Goal: Navigation & Orientation: Go to known website

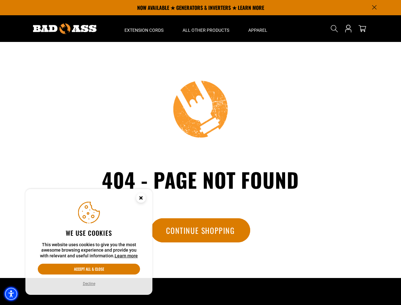
click at [11, 293] on img "Accessibility Menu" at bounding box center [11, 293] width 14 height 14
click at [374, 7] on body "Skip to main content Enable accessibility for low vision Open the accessibility…" at bounding box center [200, 214] width 401 height 429
click at [144, 29] on body "Skip to main content Enable accessibility for low vision Open the accessibility…" at bounding box center [200, 214] width 401 height 429
click at [206, 29] on body "Skip to main content Enable accessibility for low vision Open the accessibility…" at bounding box center [200, 214] width 401 height 429
click at [257, 29] on body "Skip to main content Enable accessibility for low vision Open the accessibility…" at bounding box center [200, 214] width 401 height 429
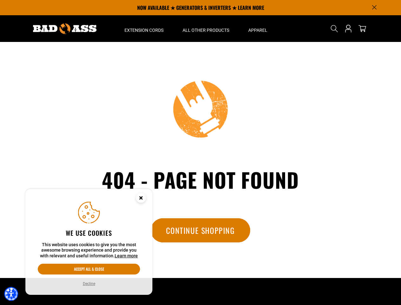
click at [334, 29] on body "Skip to main content Enable accessibility for low vision Open the accessibility…" at bounding box center [200, 214] width 401 height 429
click at [334, 34] on body "Skip to main content Enable accessibility for low vision Open the accessibility…" at bounding box center [200, 214] width 401 height 429
click at [89, 269] on body "Skip to main content Enable accessibility for low vision Open the accessibility…" at bounding box center [200, 214] width 401 height 429
click at [88, 283] on body "Skip to main content Enable accessibility for low vision Open the accessibility…" at bounding box center [200, 214] width 401 height 429
click at [141, 199] on body "Skip to main content Enable accessibility for low vision Open the accessibility…" at bounding box center [200, 214] width 401 height 429
